Goal: Task Accomplishment & Management: Use online tool/utility

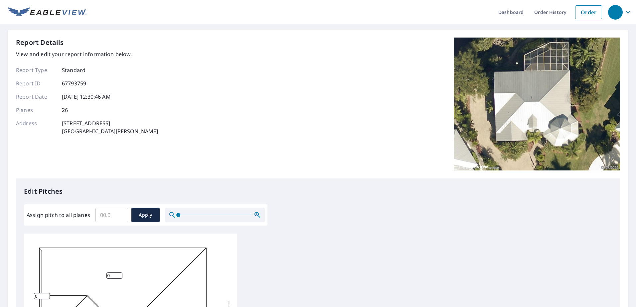
click at [107, 211] on input "Assign pitch to all planes" at bounding box center [111, 215] width 33 height 19
type input "6"
click at [138, 211] on span "Apply" at bounding box center [146, 215] width 18 height 8
type input "6"
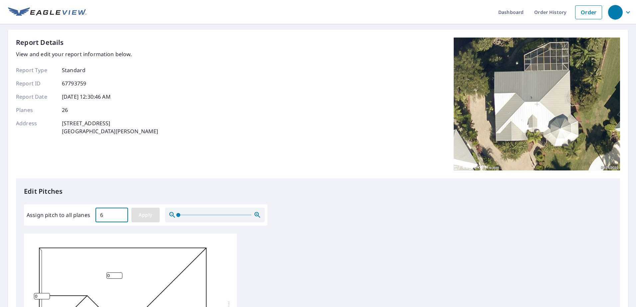
type input "6"
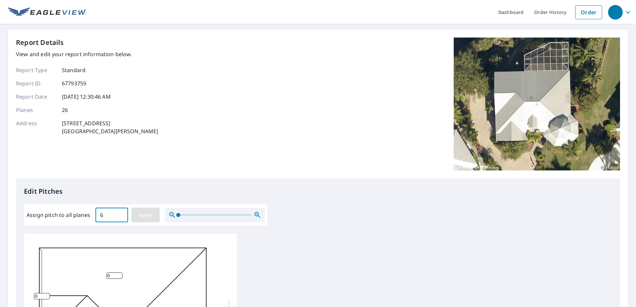
type input "6"
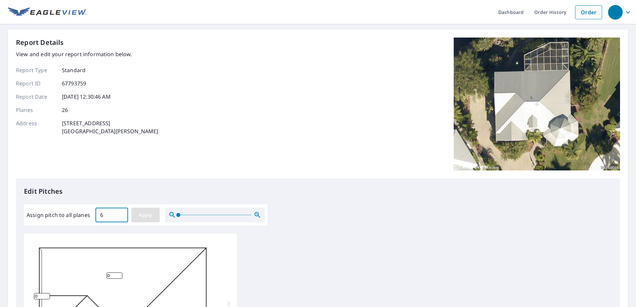
type input "6"
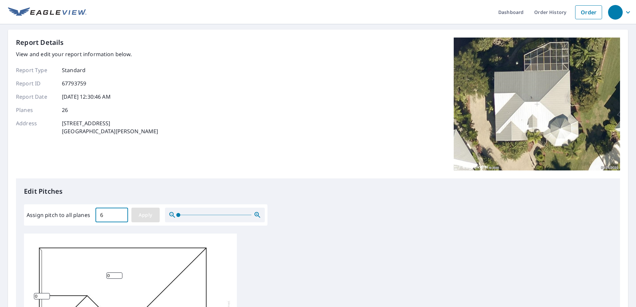
type input "6"
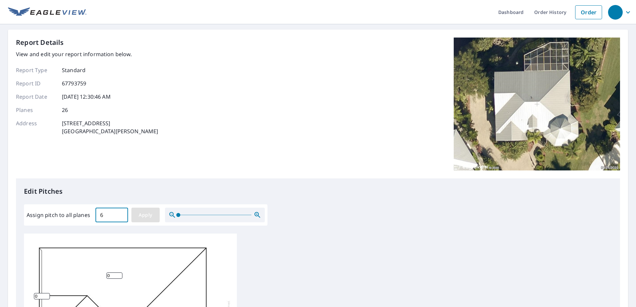
type input "6"
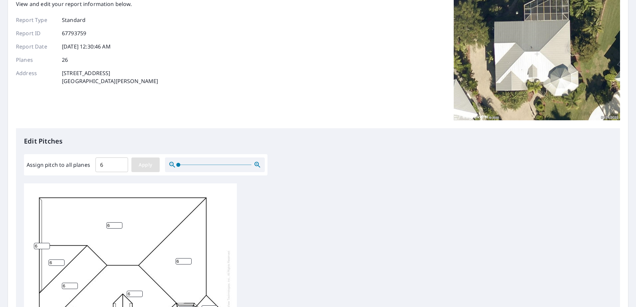
scroll to position [199, 0]
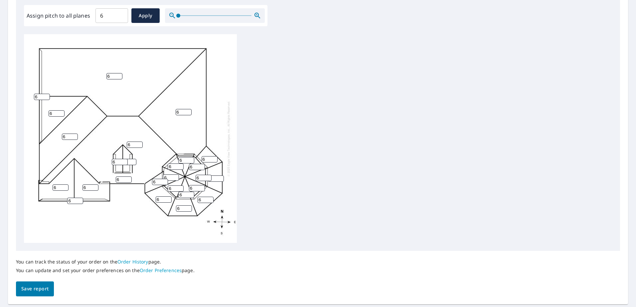
drag, startPoint x: 161, startPoint y: 199, endPoint x: 140, endPoint y: 200, distance: 21.0
click at [140, 200] on div "6 6 6 6 6 6 6 6 6 6 6 6 6 6 6 6 6 6 6 6 6 6 6 6 6 6" at bounding box center [130, 138] width 213 height 209
type input "3"
drag, startPoint x: 156, startPoint y: 182, endPoint x: 146, endPoint y: 181, distance: 10.7
click at [146, 181] on div "6 6 6 6 6 6 6 3 6 6 6 6 6 6 6 6 6 6 6 6 6 6 6 6 6 6" at bounding box center [130, 138] width 213 height 209
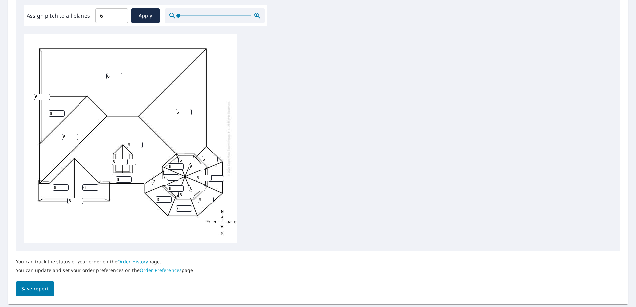
type input "3"
drag, startPoint x: 186, startPoint y: 208, endPoint x: 168, endPoint y: 208, distance: 18.0
click at [176, 208] on input "8" at bounding box center [184, 208] width 16 height 6
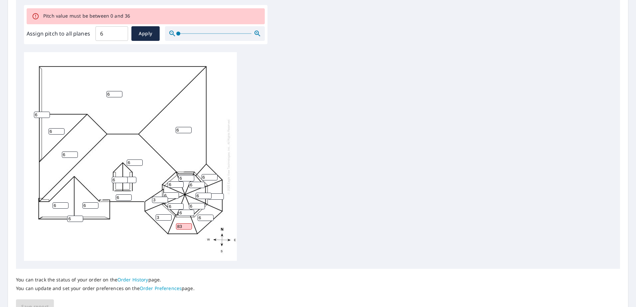
drag, startPoint x: 183, startPoint y: 227, endPoint x: 169, endPoint y: 227, distance: 13.6
click at [169, 211] on div "6 6 6 6 6 6 6 3 6 83 6 6 6 6 6 6 3 6 6 6 6 6 6 6 6 6" at bounding box center [130, 156] width 213 height 209
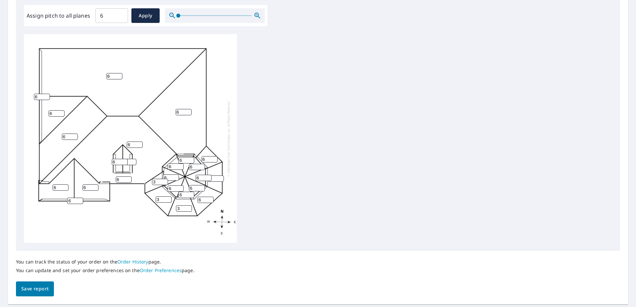
type input "3"
drag, startPoint x: 202, startPoint y: 200, endPoint x: 189, endPoint y: 200, distance: 13.0
click at [189, 200] on div "6 6 6 6 6 6 6 3 6 3 6 6 6 6 6 6 3 6 6 6 6 6 6 6 6 6" at bounding box center [130, 138] width 213 height 209
type input "3"
drag, startPoint x: 212, startPoint y: 178, endPoint x: 187, endPoint y: 179, distance: 25.3
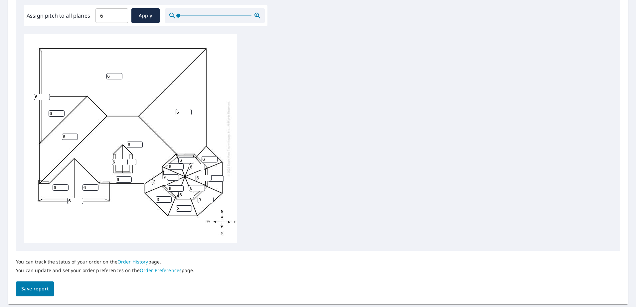
click at [189, 178] on div "6 6 6 6 6 6 6 3 3 3 6 6 6 6 6 6 3 6 6 6 6 6 6 6 6 6" at bounding box center [130, 138] width 213 height 209
type input "3"
drag, startPoint x: 207, startPoint y: 159, endPoint x: 191, endPoint y: 159, distance: 16.3
click at [191, 159] on div "6 6 6 6 6 6 6 3 3 3 3 6 6 6 6 6 3 6 6 6 6 6 6 6 6 6" at bounding box center [130, 138] width 213 height 209
type input "3"
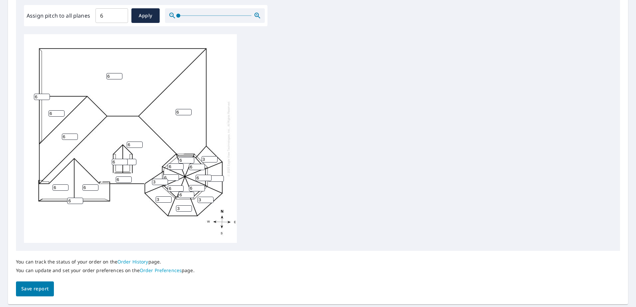
drag, startPoint x: 183, startPoint y: 162, endPoint x: 161, endPoint y: 162, distance: 21.9
click at [161, 162] on div "6 6 6 6 6 6 6 3 3 3 3 6 3 6 6 6 3 6 6 6 6 6 6 6 6 6" at bounding box center [130, 138] width 213 height 209
type input "12"
drag, startPoint x: 171, startPoint y: 167, endPoint x: 163, endPoint y: 167, distance: 8.3
click at [163, 167] on div "6 6 6 6 6 6 6 3 3 3 3 6 3 6 6 6 3 6 6 6 6 6 6 12 6 6" at bounding box center [130, 138] width 213 height 209
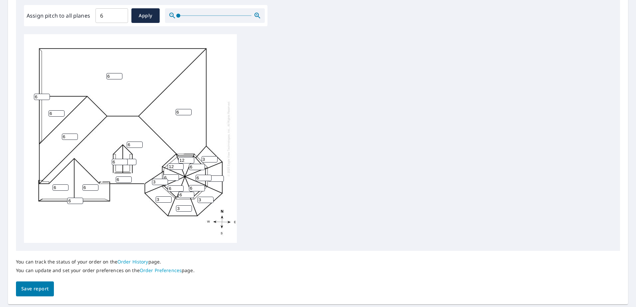
type input "12"
drag, startPoint x: 170, startPoint y: 177, endPoint x: 152, endPoint y: 177, distance: 18.3
click at [154, 177] on div "6 6 6 6 6 6 6 3 3 3 3 6 3 6 6 6 3 6 6 6 12 6 6 12 6 6" at bounding box center [130, 138] width 213 height 209
type input "12"
drag, startPoint x: 172, startPoint y: 189, endPoint x: 162, endPoint y: 189, distance: 10.6
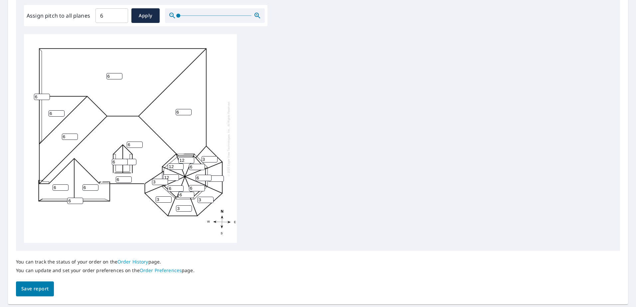
click at [162, 189] on div "6 6 6 6 6 6 6 3 3 3 3 6 3 12 6 6 3 6 6 6 12 6 6 12 6 6" at bounding box center [130, 138] width 213 height 209
type input "12"
drag, startPoint x: 184, startPoint y: 195, endPoint x: 166, endPoint y: 196, distance: 18.6
click at [172, 195] on div "6 6 6 6 6 6 6 3 3 3 3 6 3 12 6 6 3 6 6 12 12 6 6 12 6 6" at bounding box center [130, 138] width 213 height 209
type input "12"
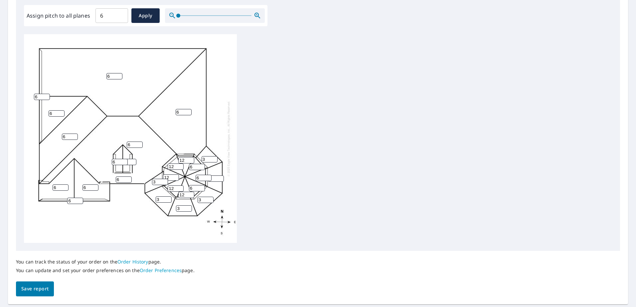
drag, startPoint x: 194, startPoint y: 187, endPoint x: 180, endPoint y: 187, distance: 14.3
click at [181, 187] on div "6 6 6 6 6 6 6 3 3 3 3 6 3 12 6 6 3 6 6 12 12 6 6 12 12 6" at bounding box center [130, 138] width 213 height 209
type input "12"
drag, startPoint x: 201, startPoint y: 178, endPoint x: 187, endPoint y: 178, distance: 14.0
click at [188, 178] on div "6 6 6 6 6 6 6 3 3 3 3 6 3 12 6 6 3 6 6 12 12 12 6 12 12 6" at bounding box center [130, 138] width 213 height 209
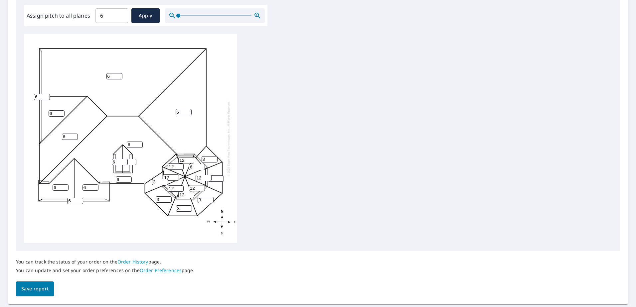
type input "12"
drag, startPoint x: 194, startPoint y: 166, endPoint x: 178, endPoint y: 167, distance: 16.0
click at [179, 167] on div "6 6 6 6 6 6 6 3 3 3 3 6 3 12 6 6 3 6 12 12 12 12 6 12 12 6" at bounding box center [130, 138] width 213 height 209
type input "12"
click at [34, 211] on span "Save report" at bounding box center [34, 289] width 27 height 8
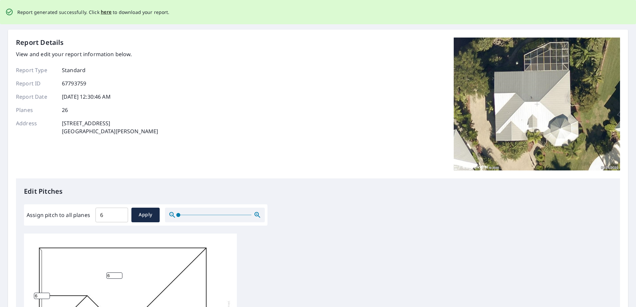
scroll to position [0, 0]
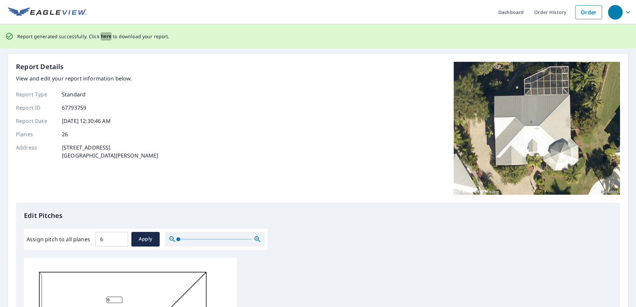
click at [106, 37] on span "here" at bounding box center [106, 36] width 11 height 8
